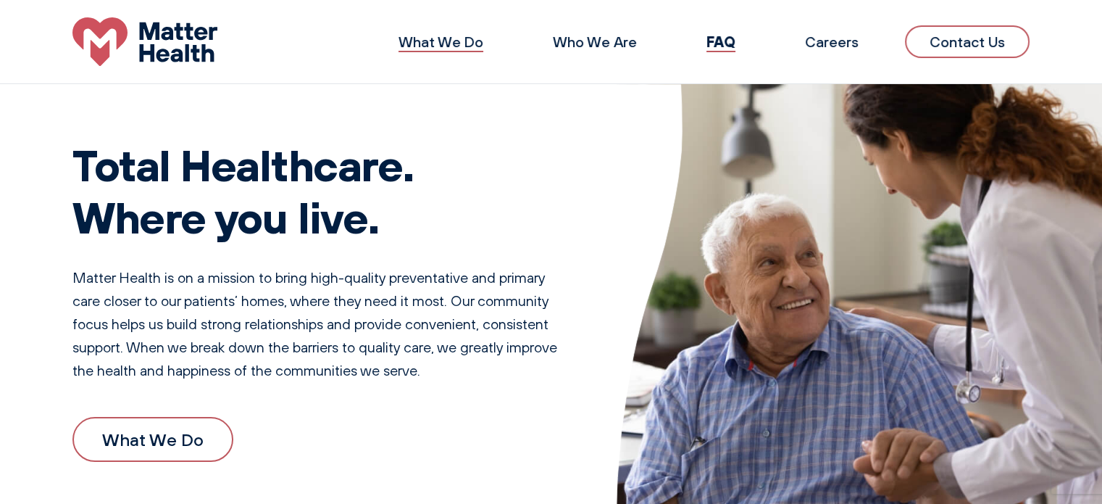
click at [452, 44] on link "What We Do" at bounding box center [441, 42] width 85 height 18
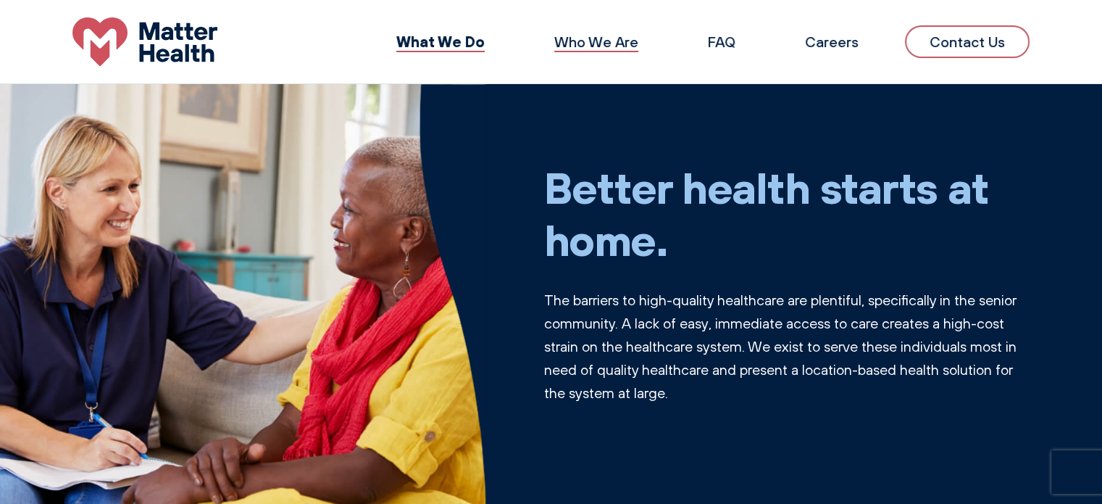
click at [598, 33] on link "Who We Are" at bounding box center [596, 42] width 84 height 18
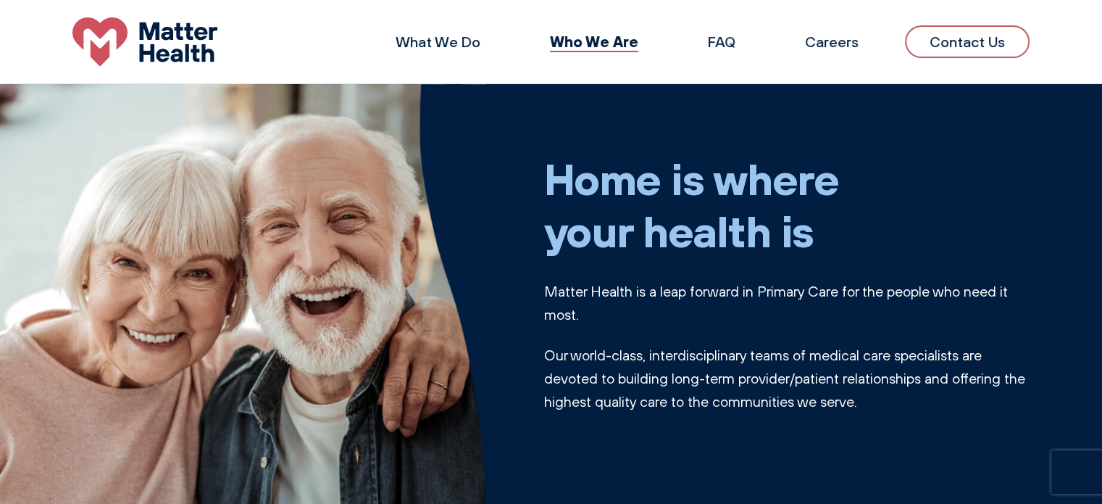
click at [725, 31] on li "FAQ" at bounding box center [722, 42] width 74 height 35
click at [725, 42] on link "FAQ" at bounding box center [722, 42] width 28 height 18
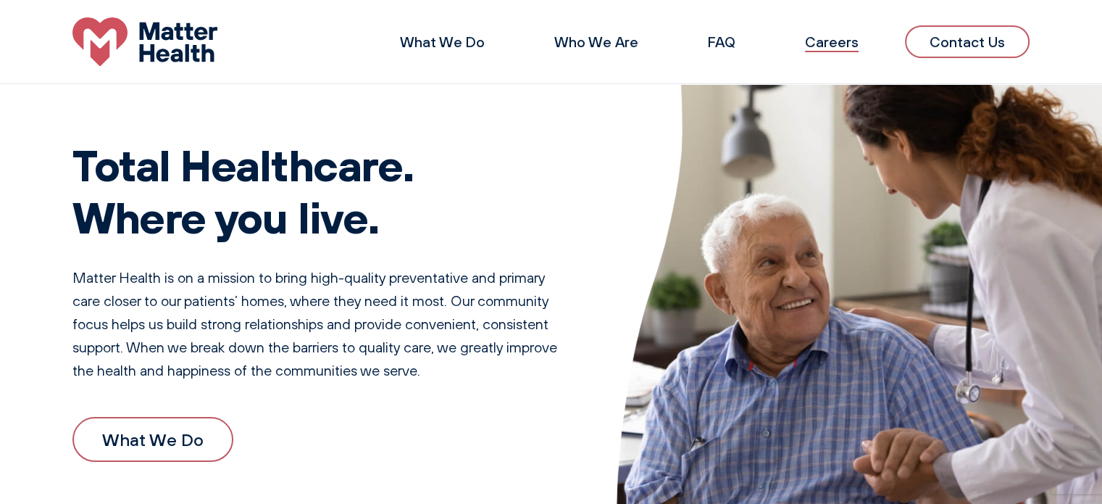
click at [842, 49] on link "Careers" at bounding box center [832, 42] width 54 height 18
